Goal: Task Accomplishment & Management: Manage account settings

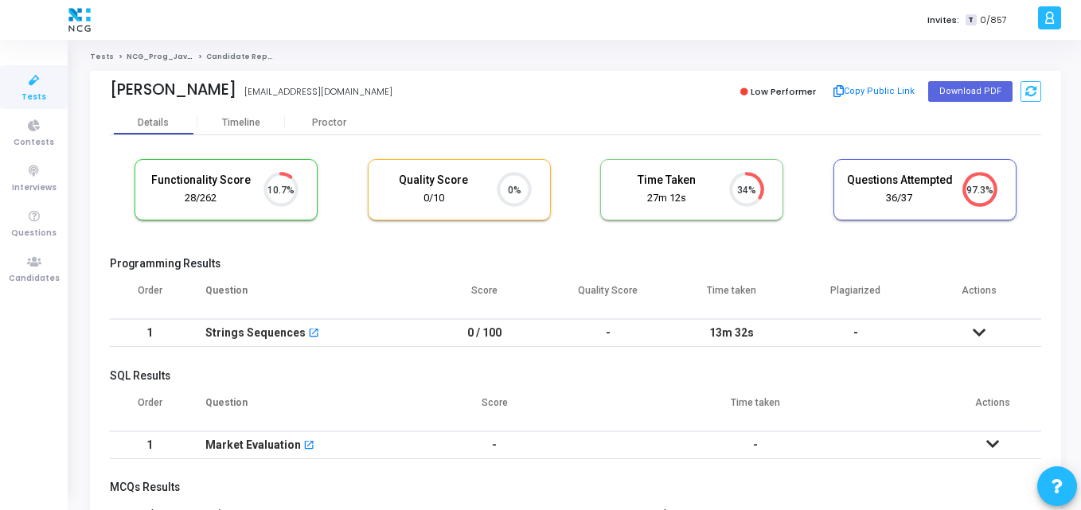
click at [299, 255] on cj-candidate-results "Functionality Score 28/262 10.7% Quality Score 0/10 0% Time Taken calculated on…" at bounding box center [575, 448] width 931 height 595
click at [462, 263] on h5 "Programming Results" at bounding box center [575, 264] width 931 height 14
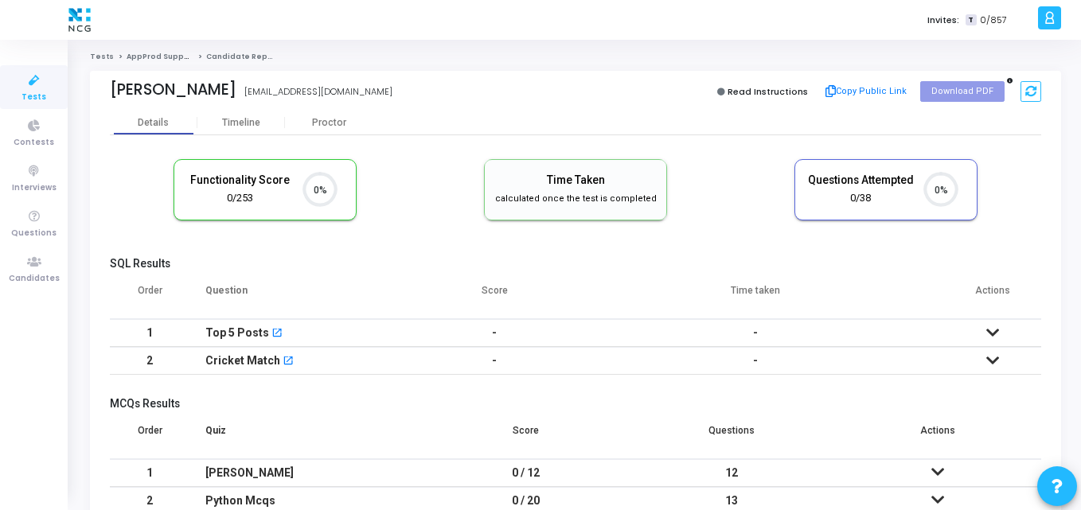
scroll to position [7, 7]
click at [466, 302] on th "Score" at bounding box center [495, 297] width 144 height 45
click at [516, 263] on h5 "SQL Results" at bounding box center [575, 264] width 931 height 14
click at [372, 302] on th "Question" at bounding box center [305, 297] width 233 height 45
click at [283, 262] on h5 "SQL Results" at bounding box center [575, 264] width 931 height 14
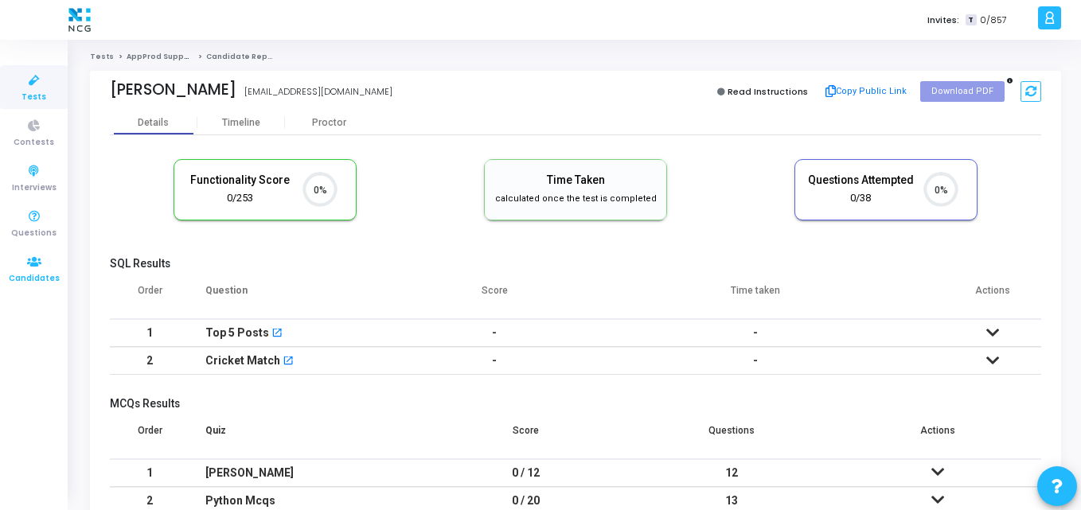
click at [27, 265] on icon at bounding box center [34, 262] width 33 height 20
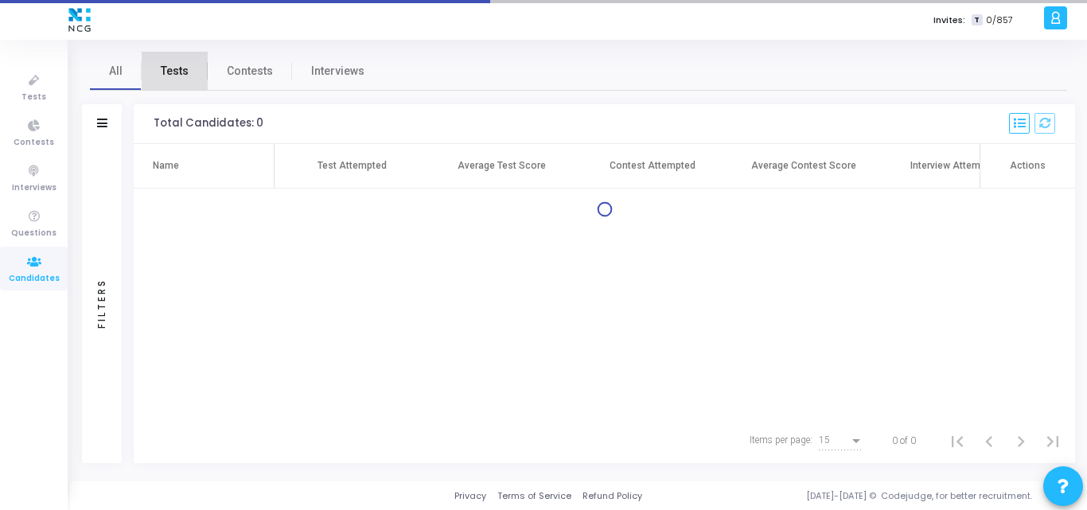
click at [181, 79] on span "Tests" at bounding box center [175, 71] width 28 height 17
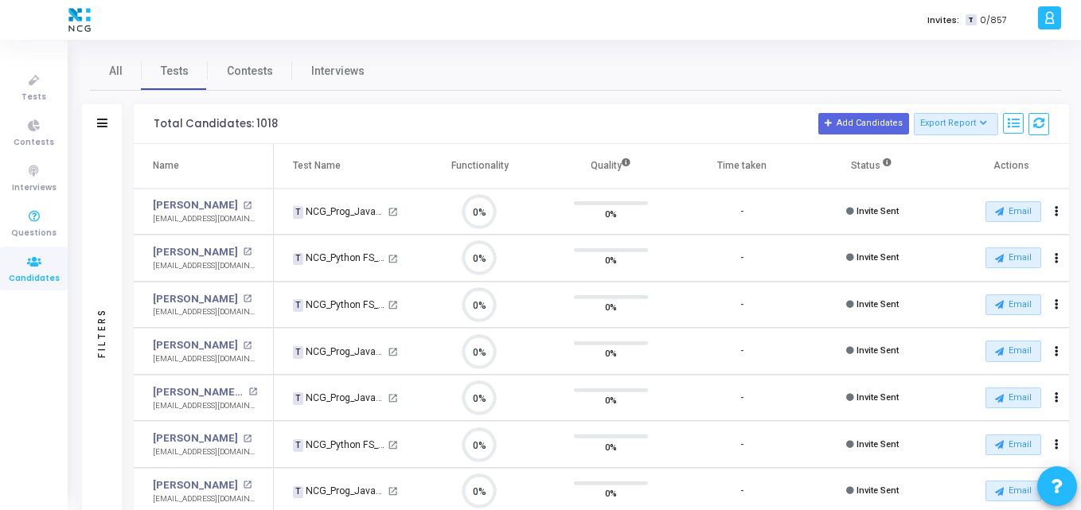
click at [42, 273] on span "Candidates" at bounding box center [34, 279] width 51 height 14
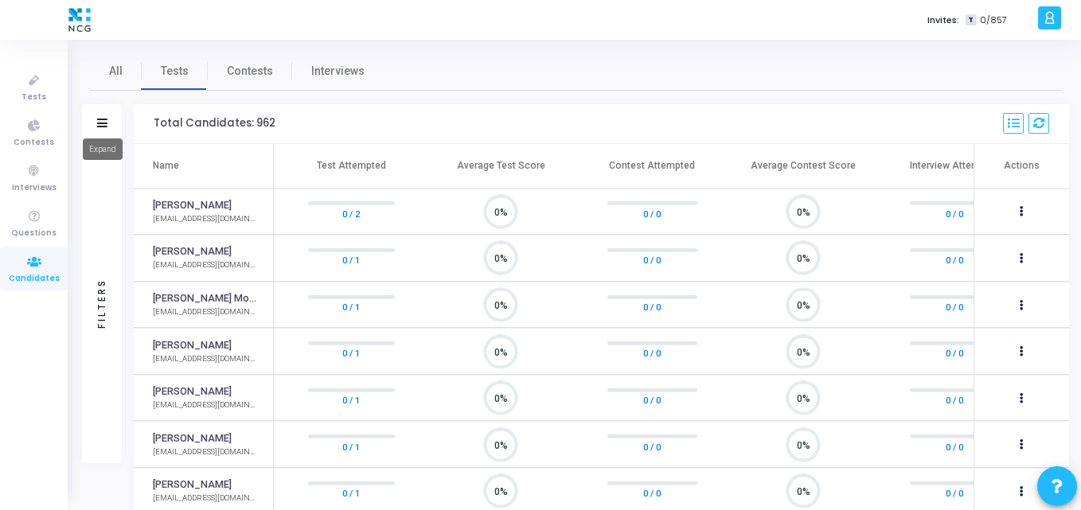
click at [105, 126] on icon at bounding box center [102, 123] width 10 height 9
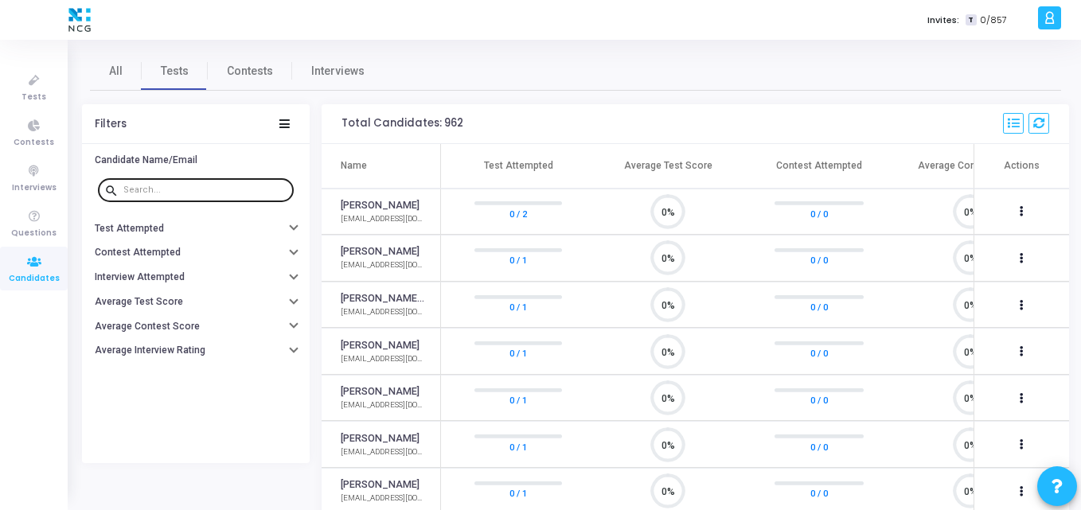
click at [221, 184] on div at bounding box center [205, 189] width 164 height 25
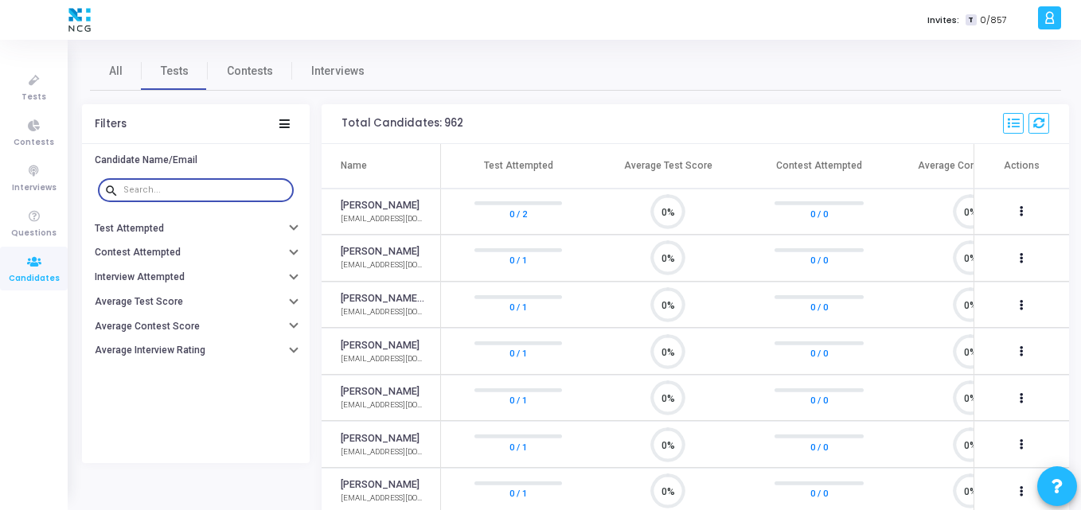
paste input "[EMAIL_ADDRESS][DOMAIN_NAME]"
type input "[EMAIL_ADDRESS][DOMAIN_NAME]"
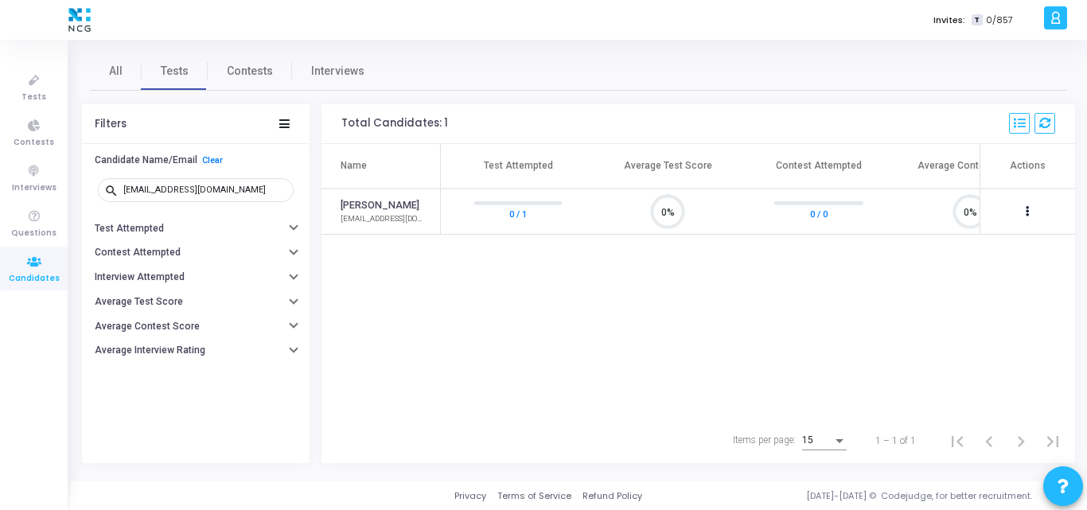
click at [473, 251] on div "Name Test Attempted Average Test Score Contest Attempted Average Contest Score …" at bounding box center [699, 281] width 754 height 275
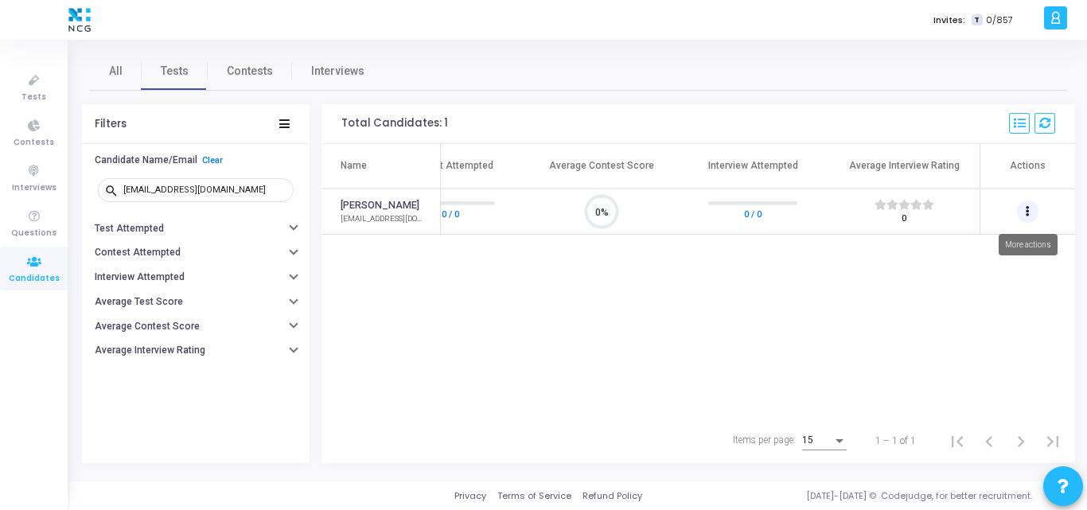
click at [1030, 218] on button at bounding box center [1028, 212] width 22 height 22
click at [781, 314] on div at bounding box center [543, 255] width 1087 height 510
click at [1027, 208] on icon at bounding box center [1028, 212] width 4 height 8
click at [991, 253] on button "person_add_alt Add To Test" at bounding box center [988, 243] width 100 height 28
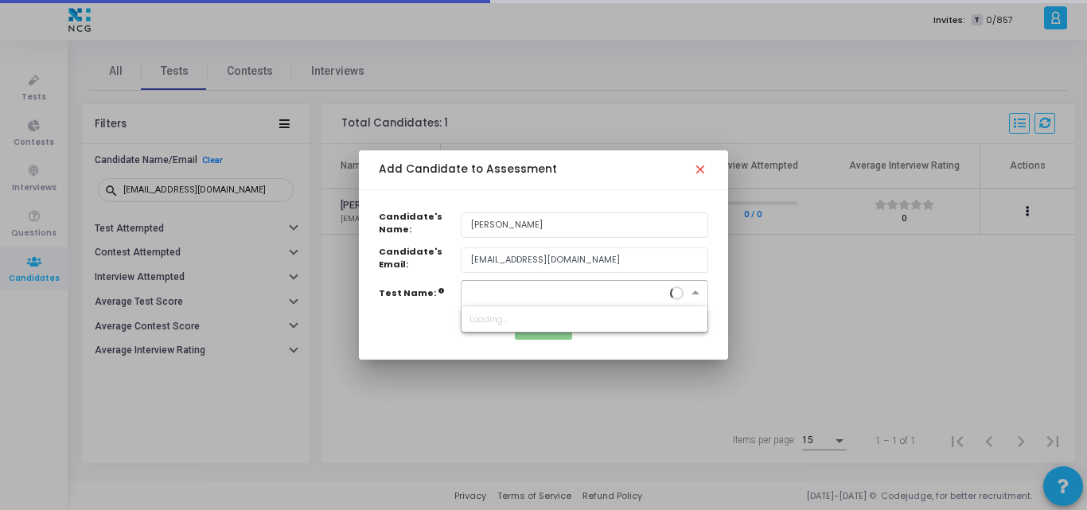
click at [500, 297] on input "text" at bounding box center [569, 292] width 198 height 14
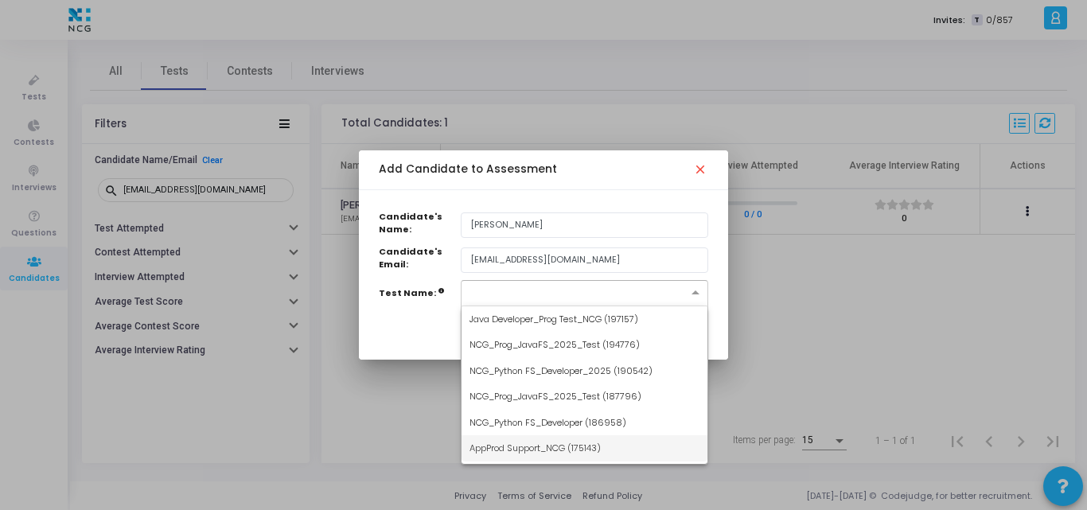
click at [528, 448] on span "AppProd Support_NCG (175143)" at bounding box center [535, 448] width 131 height 13
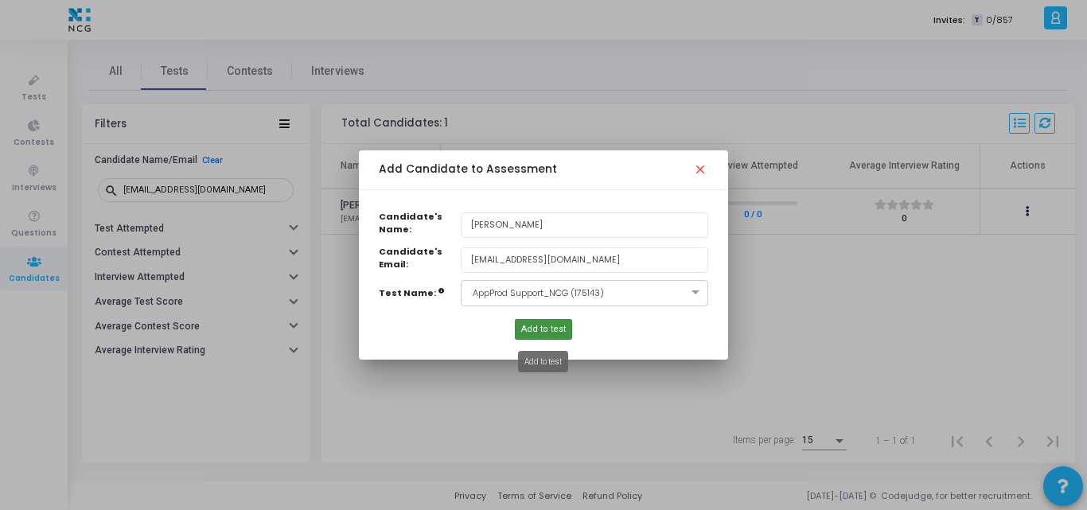
click at [546, 331] on span "Add to test" at bounding box center [543, 330] width 45 height 14
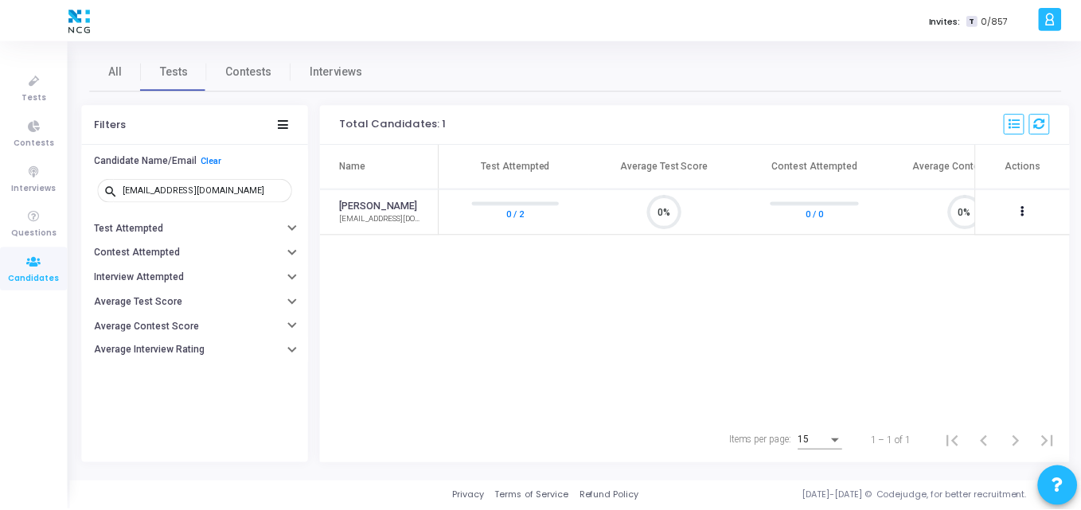
scroll to position [33, 41]
click at [567, 341] on div "Name Test Attempted Average Test Score Contest Attempted Average Contest Score …" at bounding box center [699, 281] width 754 height 275
click at [1028, 208] on icon at bounding box center [1028, 212] width 4 height 8
click at [793, 280] on div at bounding box center [543, 255] width 1087 height 510
click at [29, 81] on icon at bounding box center [34, 81] width 33 height 20
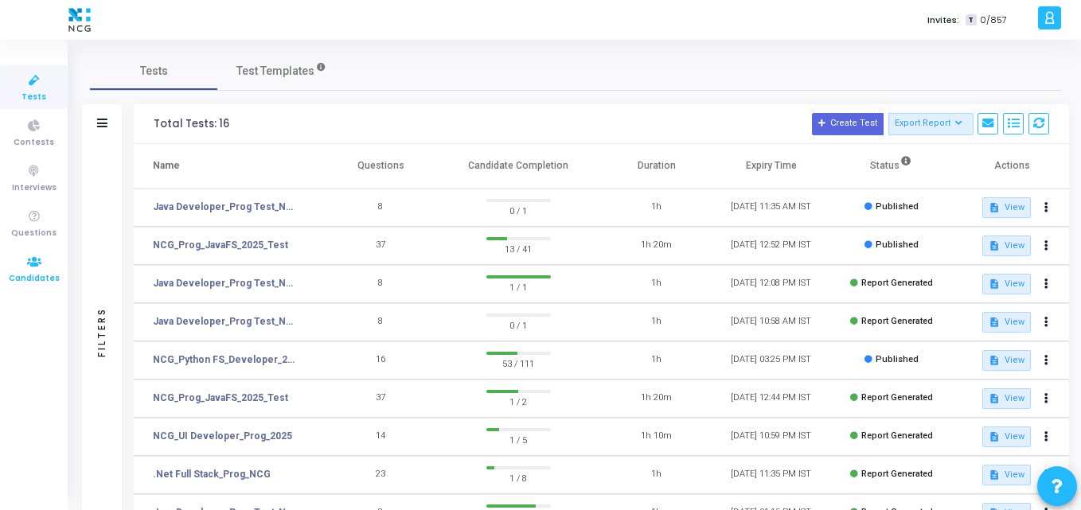
click at [33, 280] on span "Candidates" at bounding box center [34, 279] width 51 height 14
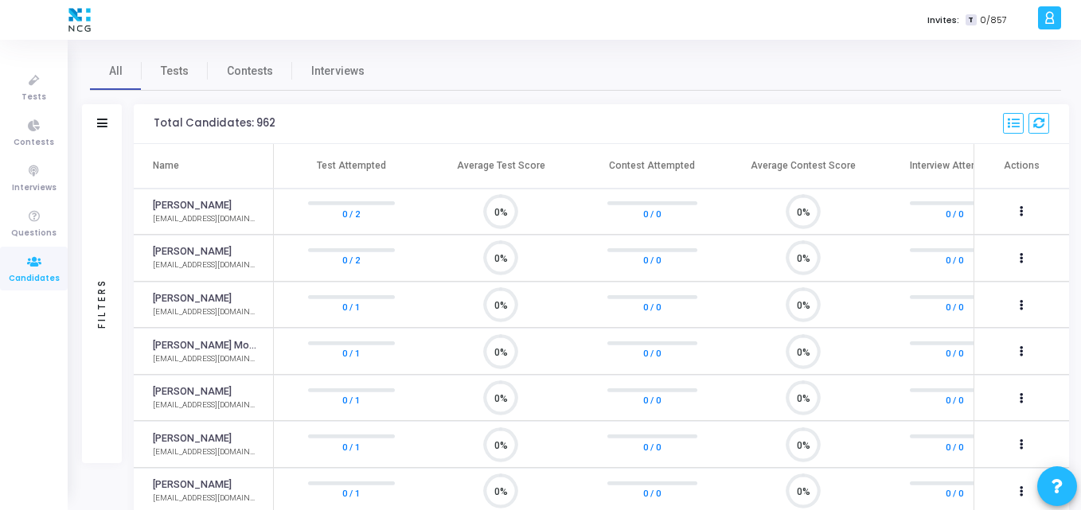
scroll to position [33, 41]
click at [181, 81] on link "Tests" at bounding box center [175, 71] width 66 height 38
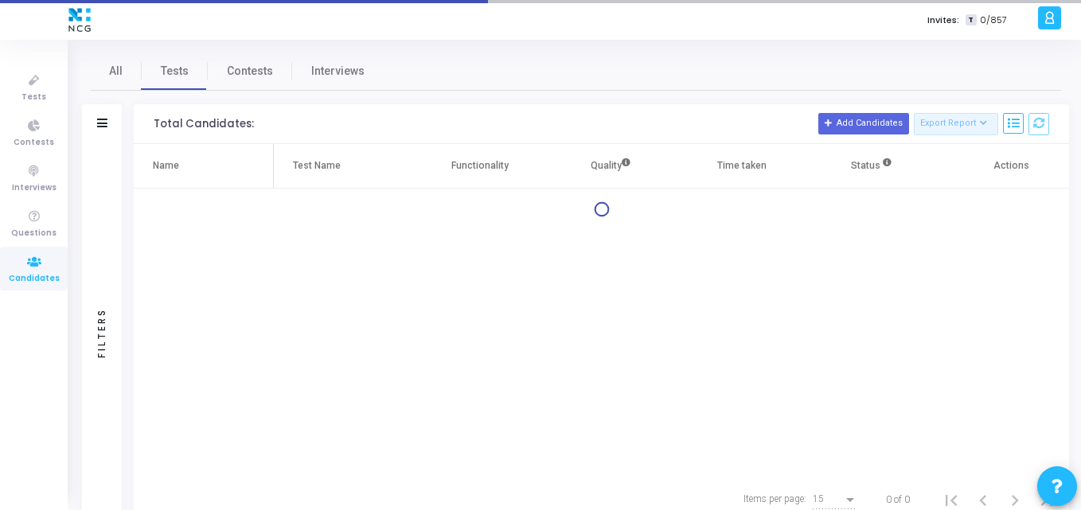
click at [109, 123] on div "Filters" at bounding box center [102, 124] width 40 height 40
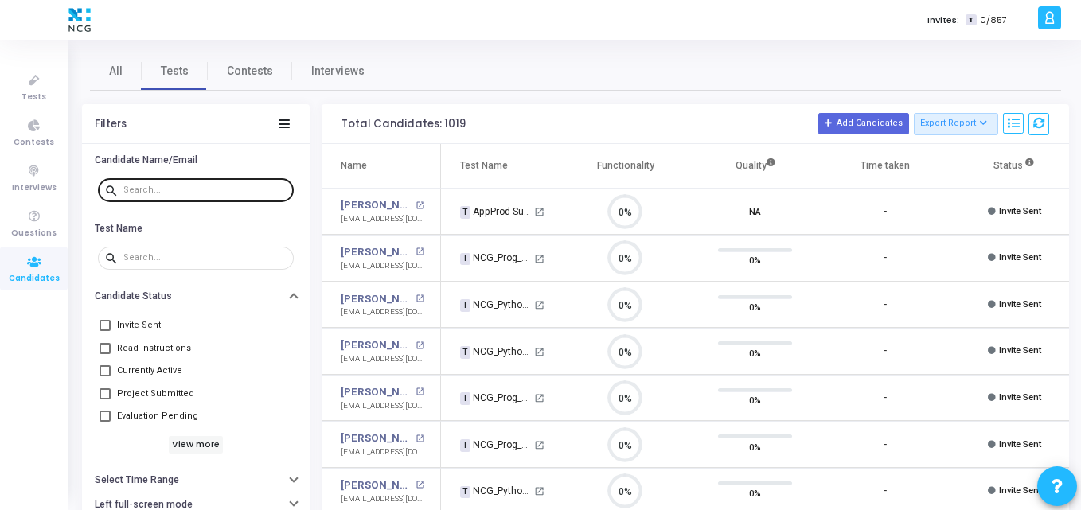
click at [176, 186] on input "text" at bounding box center [205, 190] width 164 height 10
click at [207, 201] on div at bounding box center [205, 189] width 164 height 25
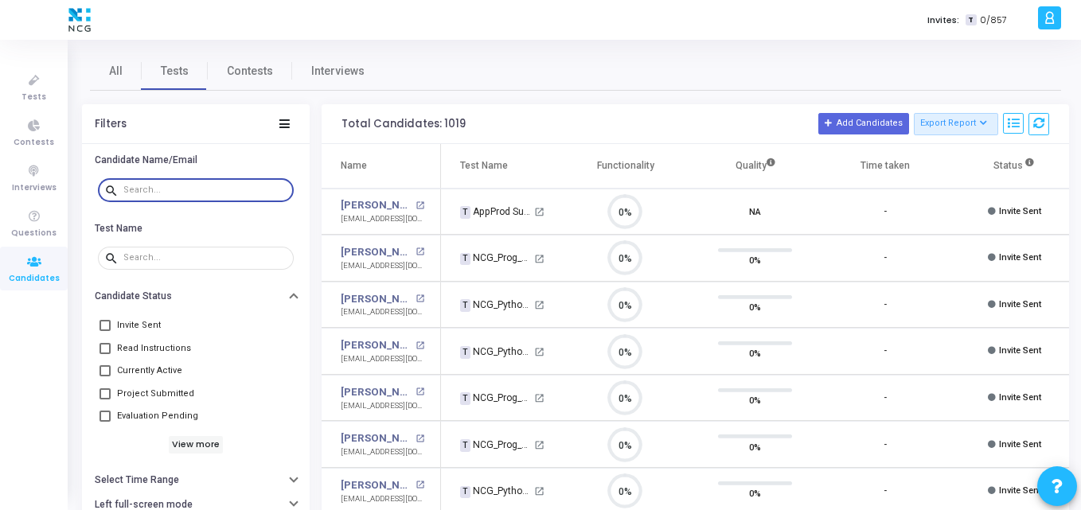
click at [220, 189] on input "text" at bounding box center [205, 190] width 164 height 10
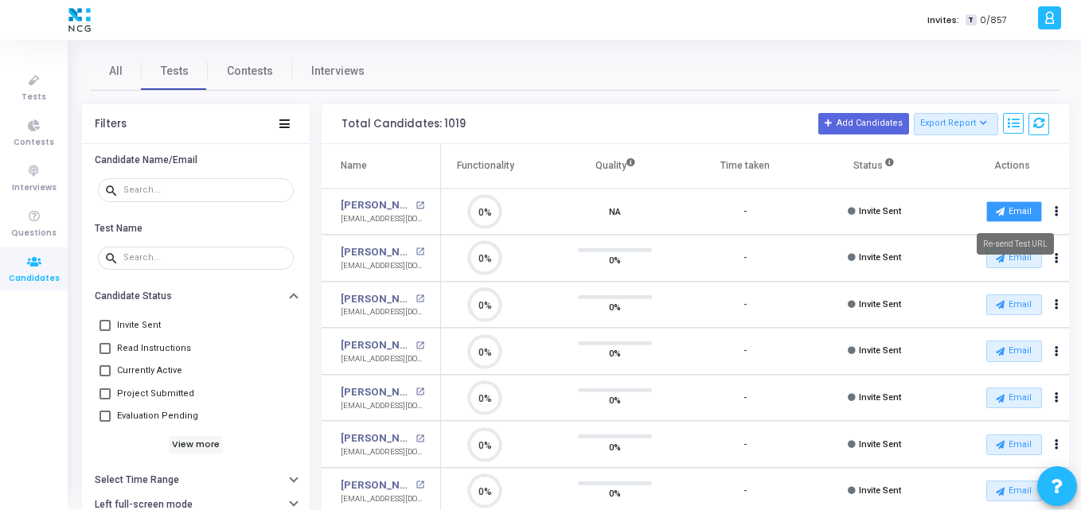
click at [999, 210] on icon at bounding box center [1000, 211] width 9 height 9
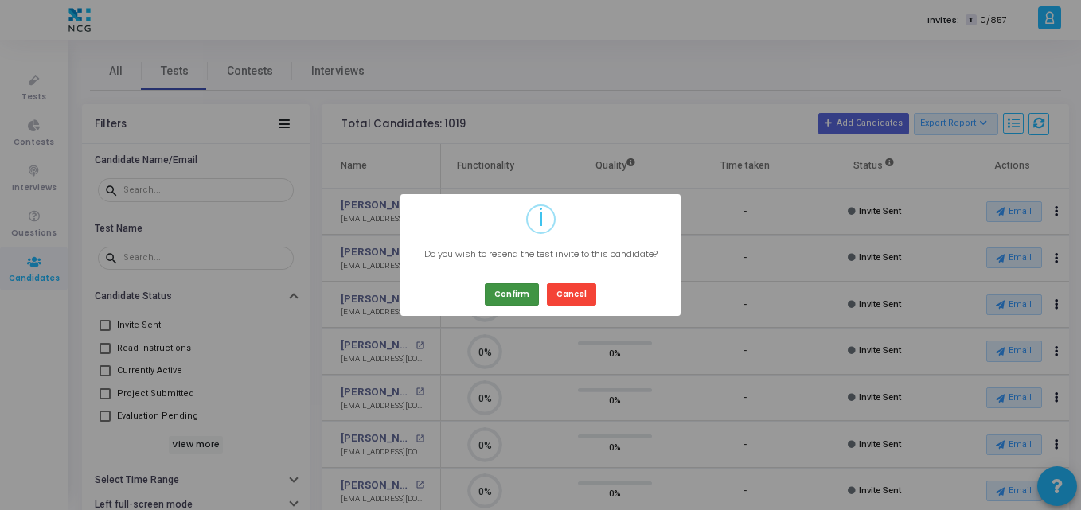
click at [509, 294] on button "Confirm" at bounding box center [512, 293] width 54 height 21
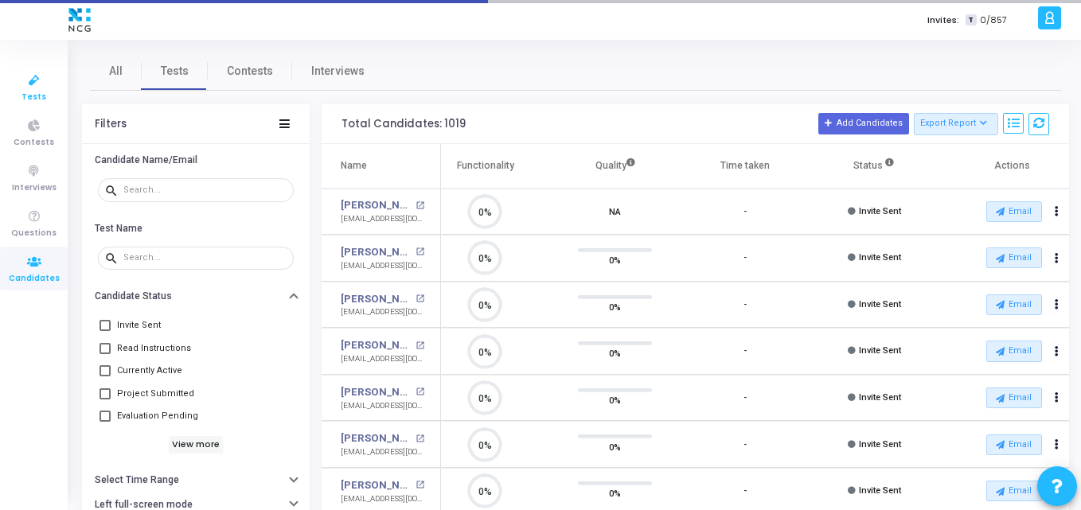
click at [37, 85] on icon at bounding box center [34, 81] width 33 height 20
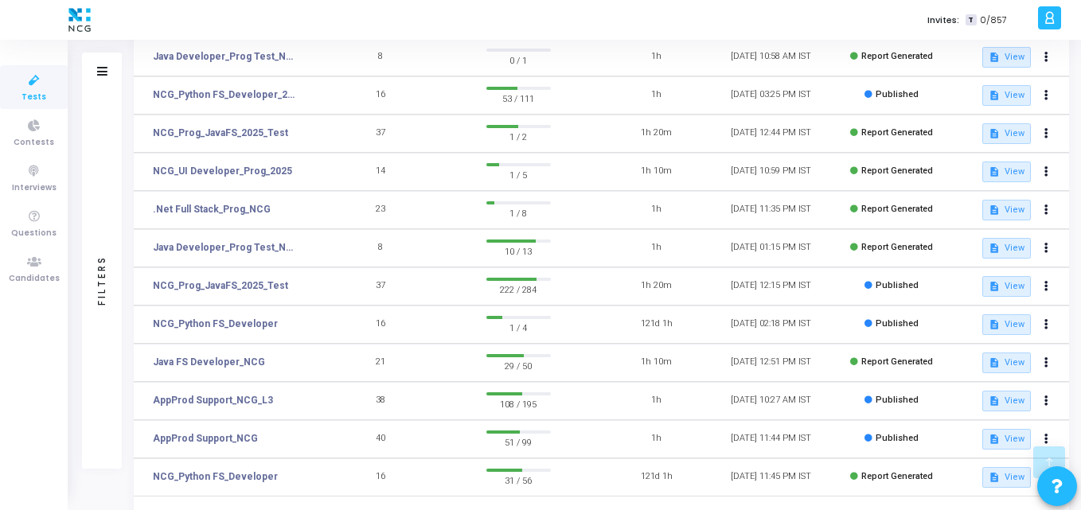
scroll to position [266, 0]
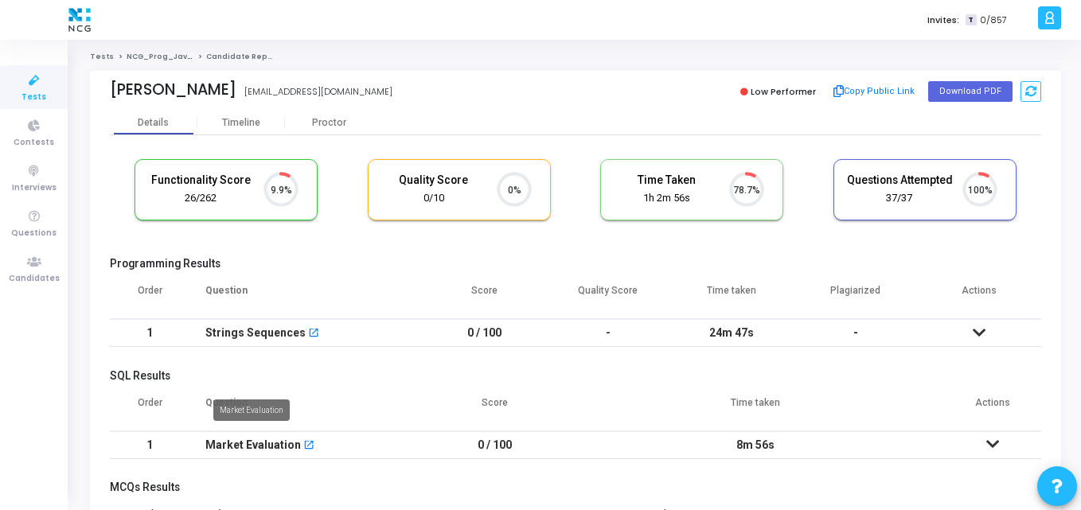
scroll to position [7, 7]
click at [249, 240] on div "Functionality Score 26/262 9.9% Quality Score 0/10 0% Time Taken calculated onc…" at bounding box center [575, 197] width 931 height 93
drag, startPoint x: 107, startPoint y: 93, endPoint x: 240, endPoint y: 93, distance: 133.7
click at [240, 93] on div "Shubham Kumar Shubham Kumar shubham294dec@gmail.com Low Performer Copy Public L…" at bounding box center [575, 91] width 971 height 40
copy div "Shubham Kumar"
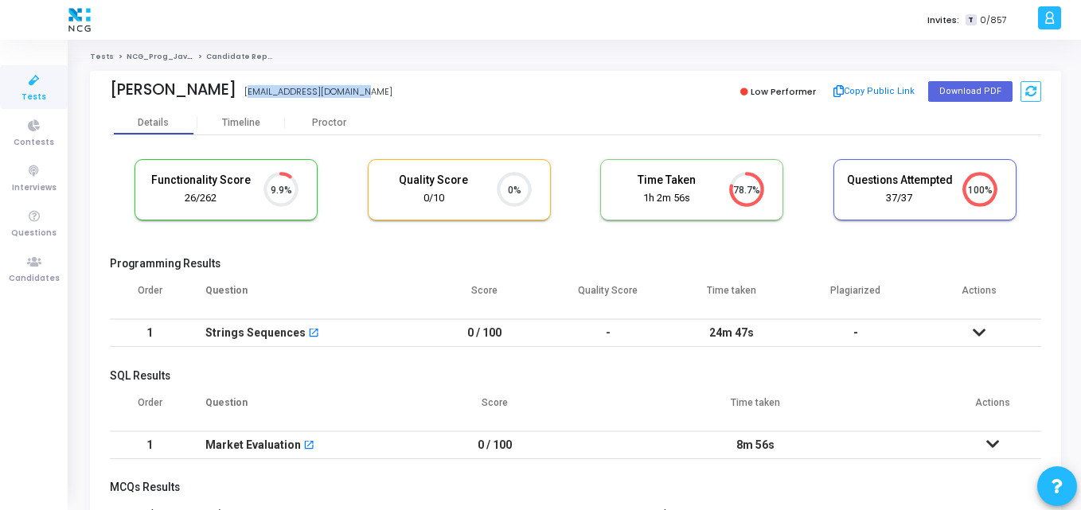
drag, startPoint x: 248, startPoint y: 92, endPoint x: 392, endPoint y: 88, distance: 143.3
click at [392, 88] on div "Shubham Kumar shubham294dec@gmail.com" at bounding box center [339, 91] width 458 height 23
copy div "shubham294dec@gmail.com"
